Goal: Information Seeking & Learning: Check status

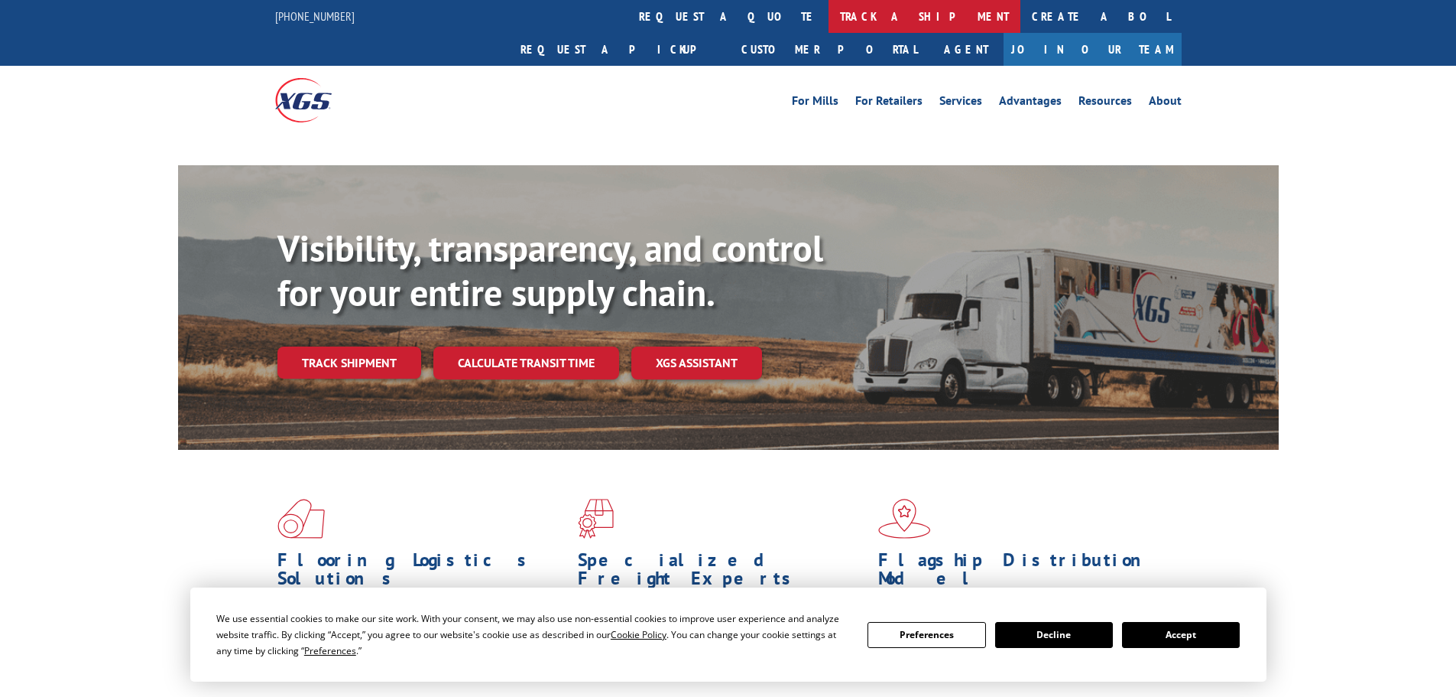
click at [829, 21] on link "track a shipment" at bounding box center [925, 16] width 192 height 33
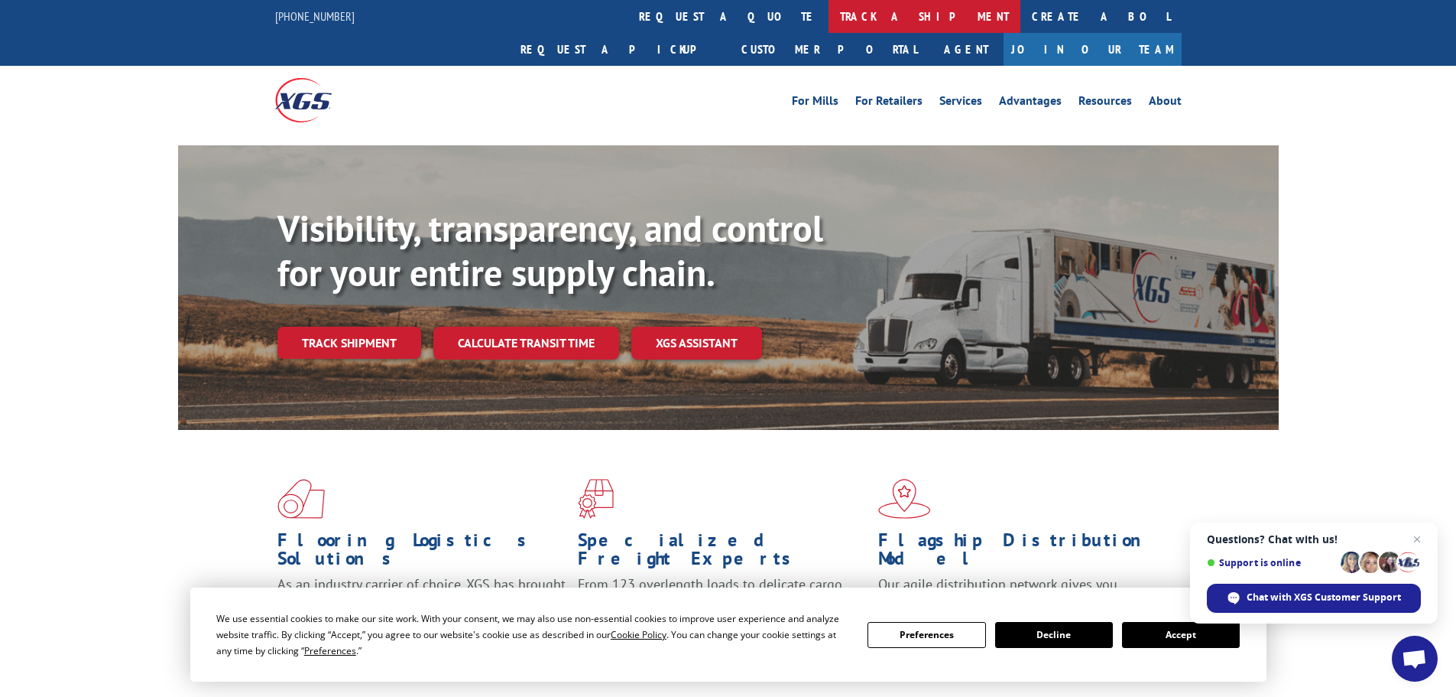
click at [829, 18] on link "track a shipment" at bounding box center [925, 16] width 192 height 33
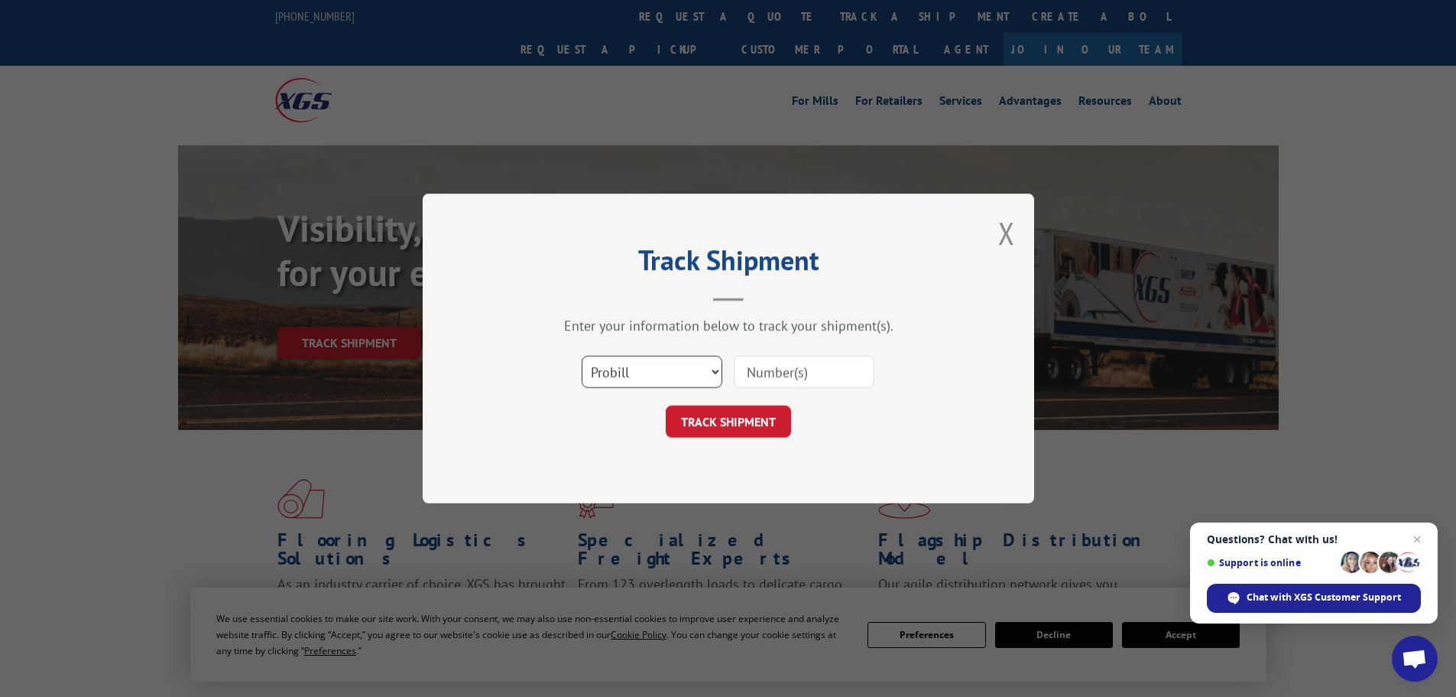
click at [633, 375] on select "Select category... Probill BOL PO" at bounding box center [652, 372] width 141 height 32
select select "bol"
click at [582, 356] on select "Select category... Probill BOL PO" at bounding box center [652, 372] width 141 height 32
click at [761, 383] on input at bounding box center [804, 372] width 141 height 32
paste input "5999130"
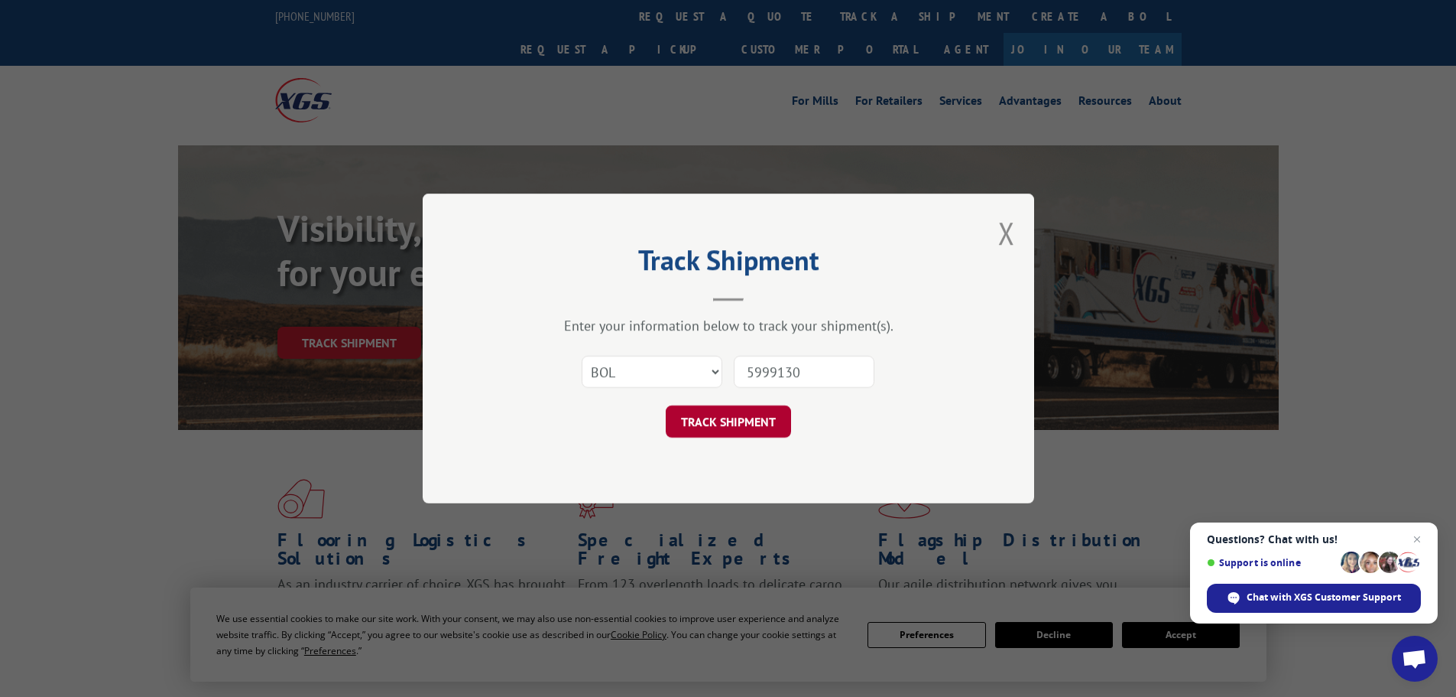
type input "5999130"
click at [690, 423] on button "TRACK SHIPMENT" at bounding box center [728, 421] width 125 height 32
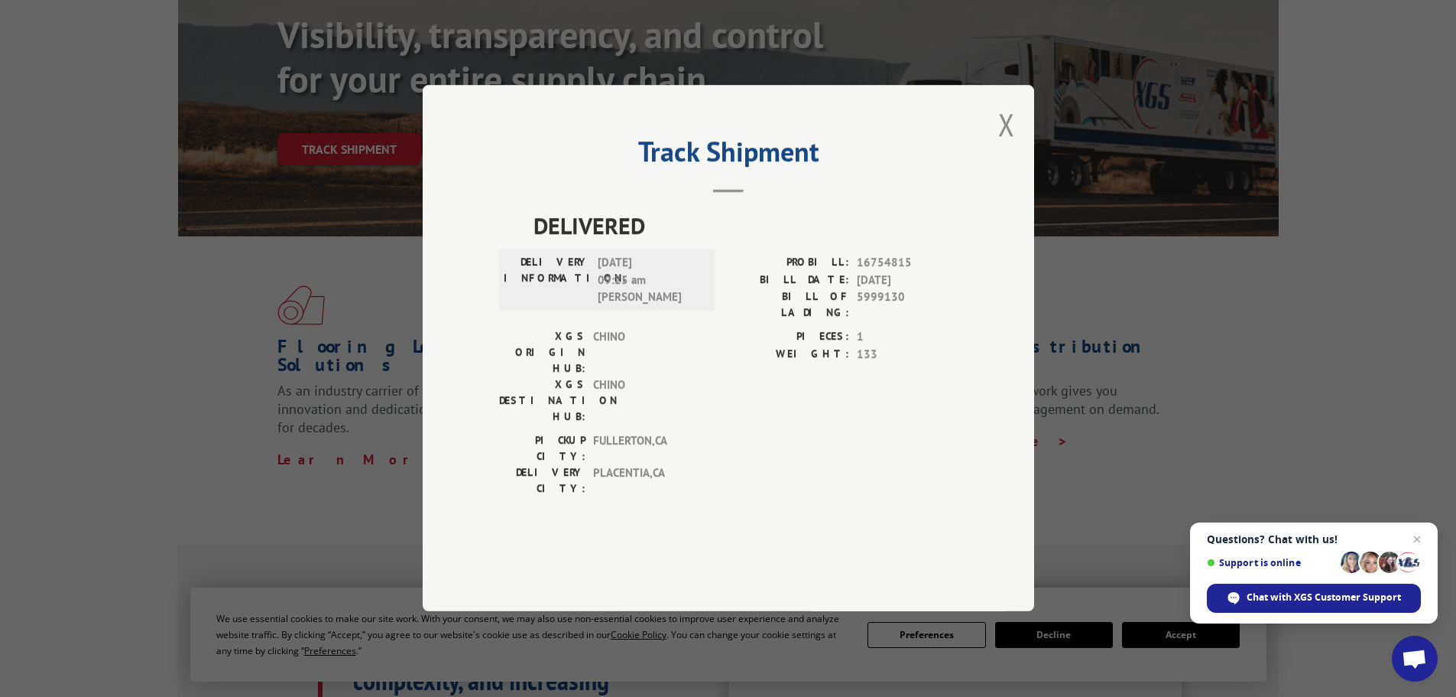
scroll to position [306, 0]
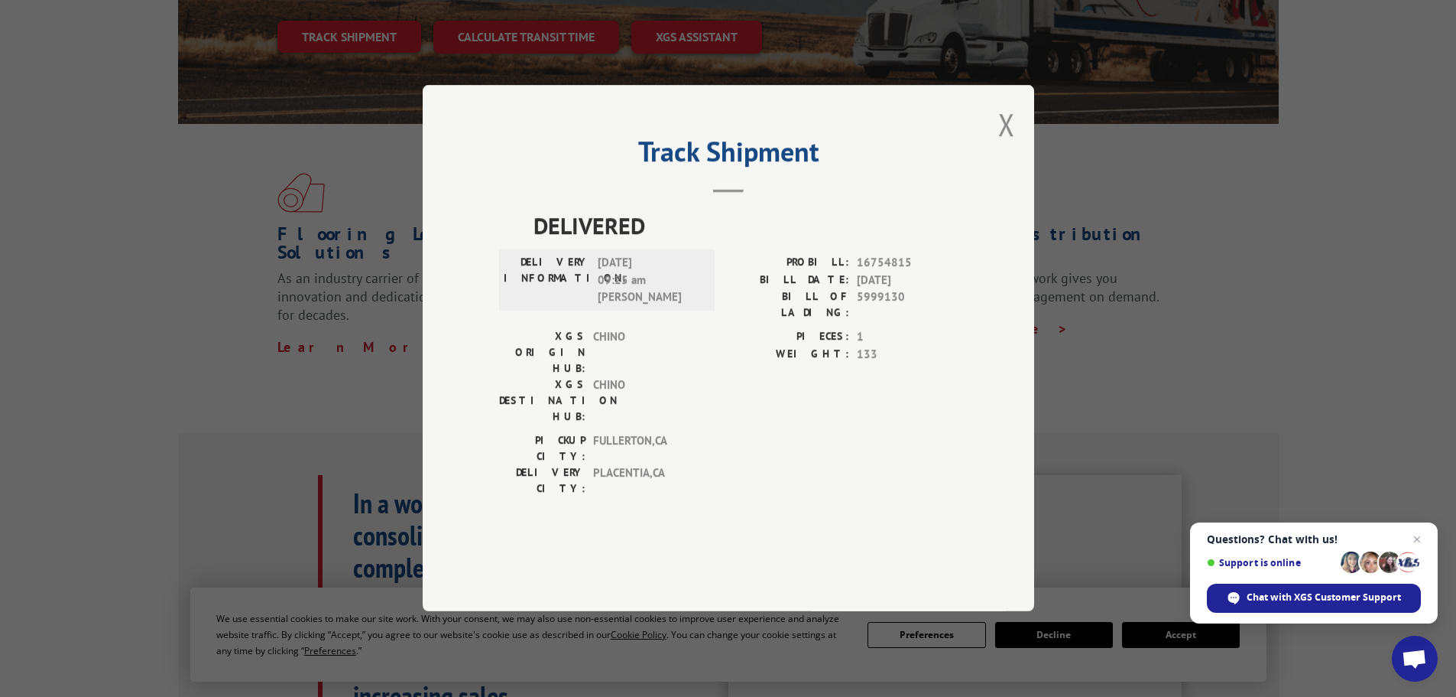
click at [1002, 145] on button "Close modal" at bounding box center [1007, 124] width 17 height 41
